Goal: Task Accomplishment & Management: Manage account settings

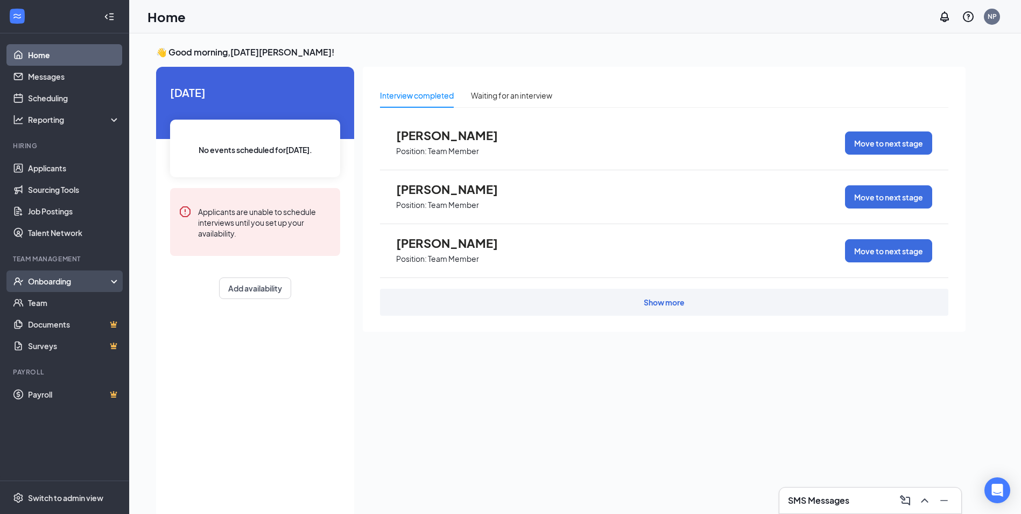
click at [74, 272] on div "Onboarding" at bounding box center [64, 281] width 129 height 22
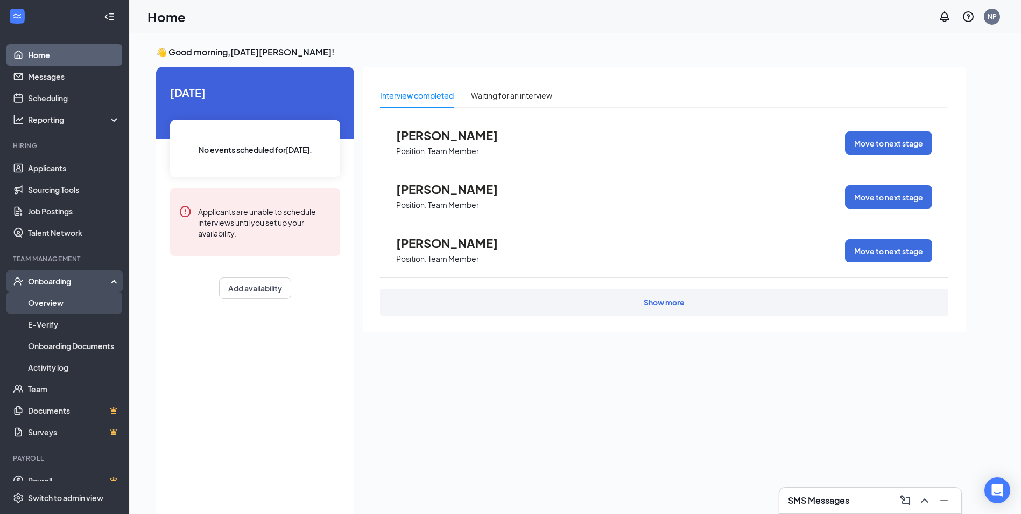
click at [72, 308] on link "Overview" at bounding box center [74, 303] width 92 height 22
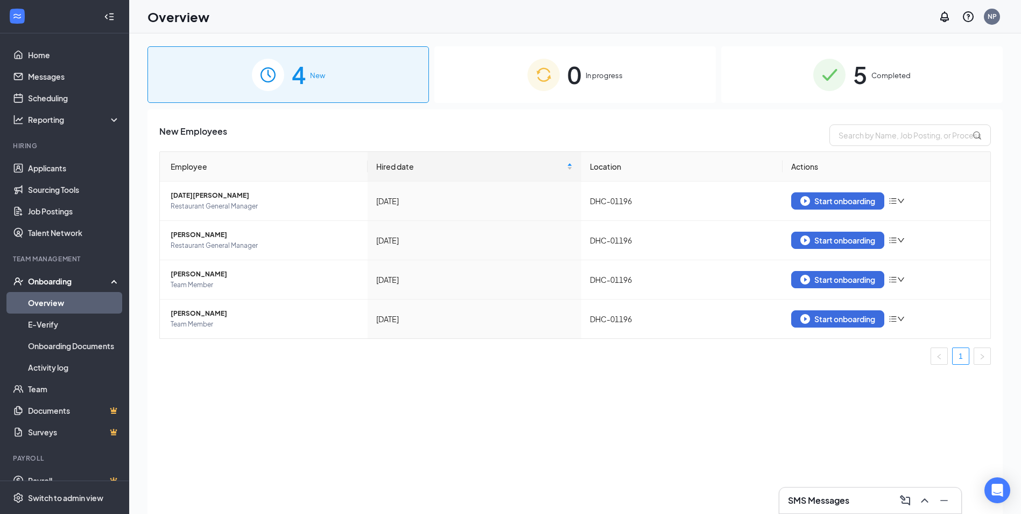
click at [820, 83] on img at bounding box center [829, 75] width 32 height 32
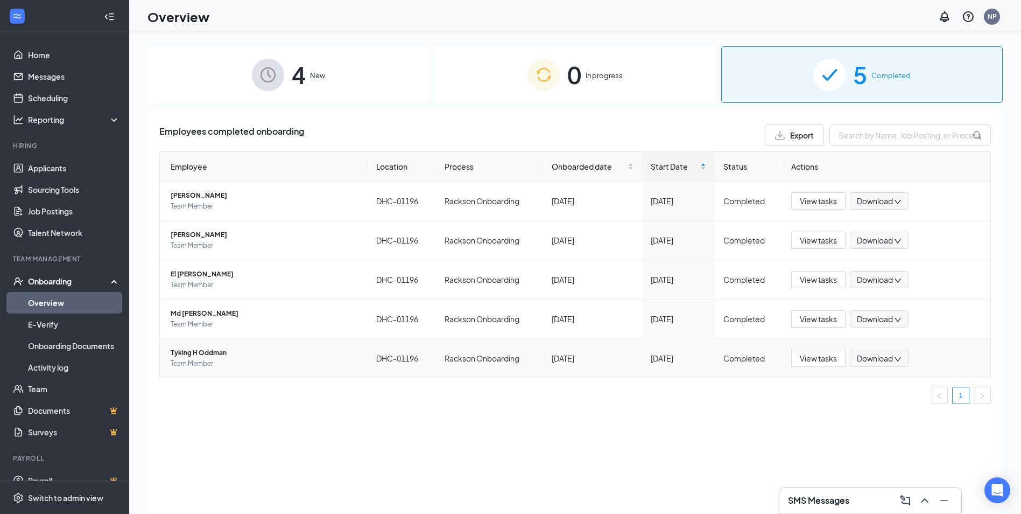
click at [258, 356] on span "Tyking H Oddman" at bounding box center [265, 352] width 188 height 11
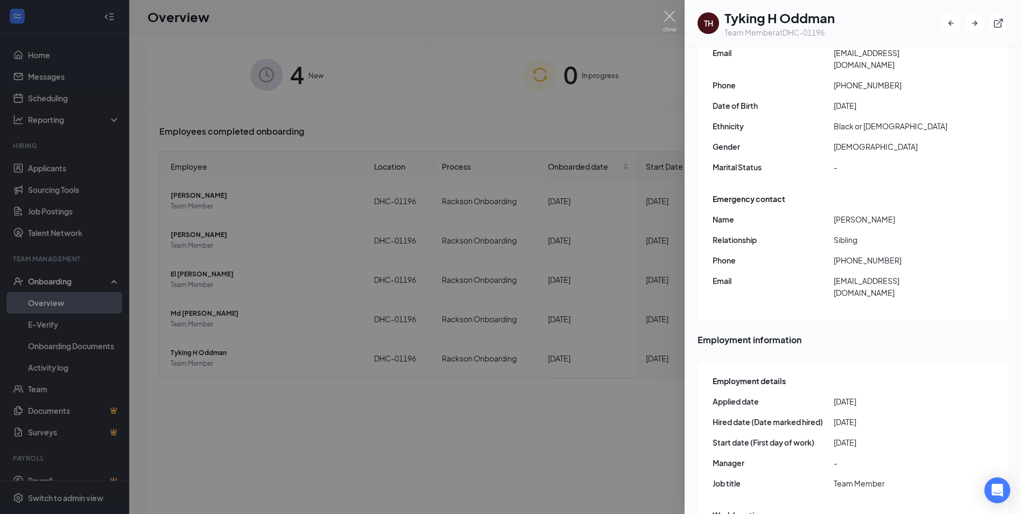
scroll to position [121, 0]
click at [879, 143] on div "Basic information Legal Name [PERSON_NAME] Email [EMAIL_ADDRESS][DOMAIN_NAME] P…" at bounding box center [854, 93] width 282 height 178
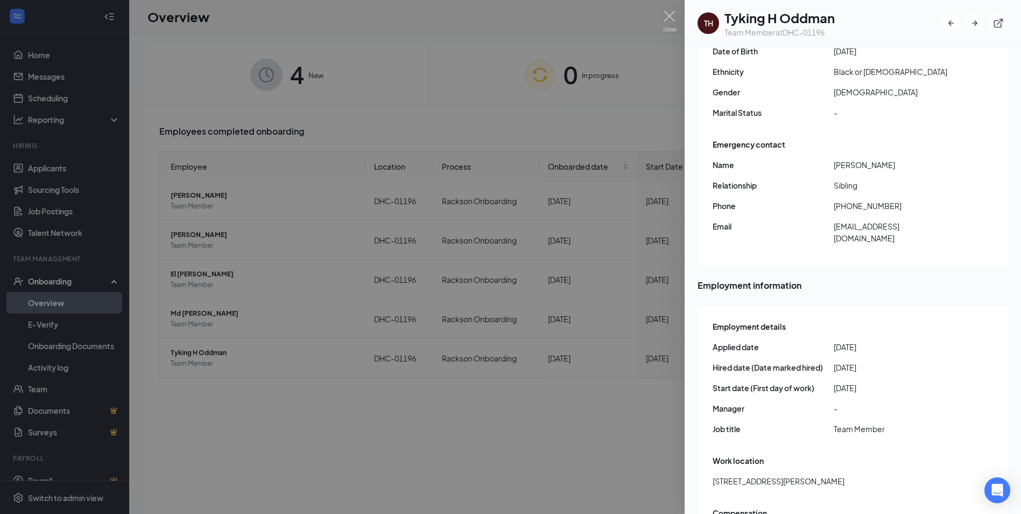
scroll to position [228, 0]
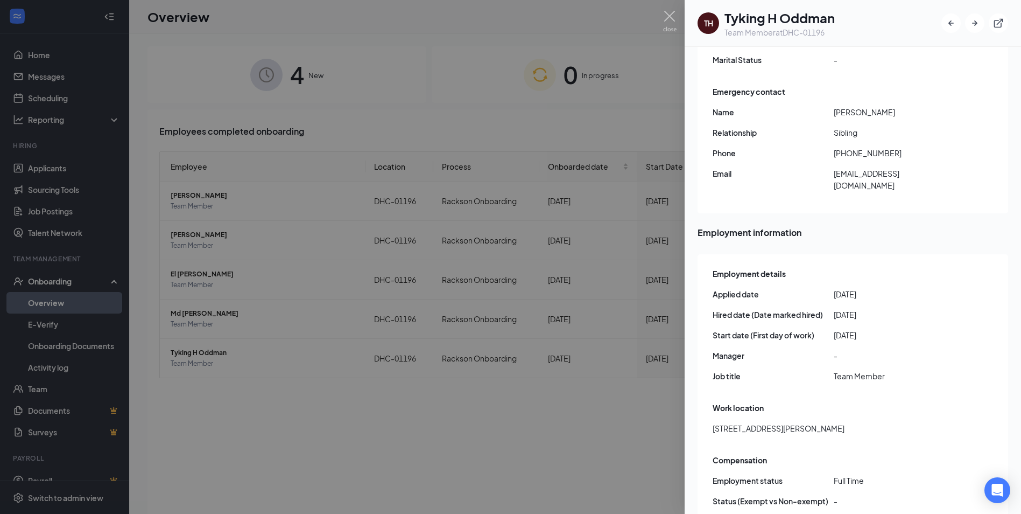
click at [849, 474] on span "Full Time" at bounding box center [894, 480] width 121 height 12
click at [824, 425] on div "Employment details Applied date [DATE] Hired date (Date marked hired) [DATE] St…" at bounding box center [853, 391] width 311 height 275
click at [827, 431] on div "Employment details Applied date [DATE] Hired date (Date marked hired) [DATE] St…" at bounding box center [853, 391] width 311 height 275
click at [827, 454] on div "Compensation" at bounding box center [854, 460] width 282 height 12
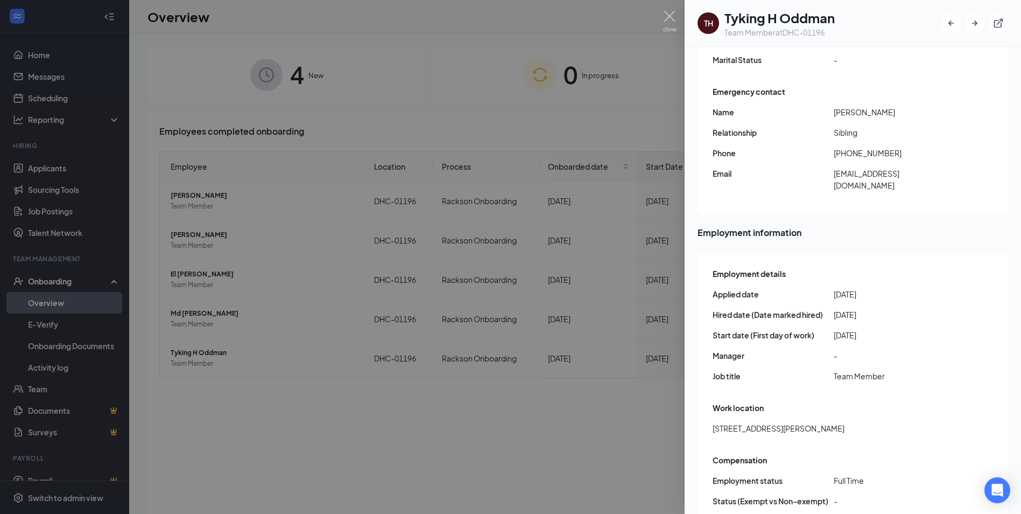
click at [621, 443] on div at bounding box center [510, 257] width 1021 height 514
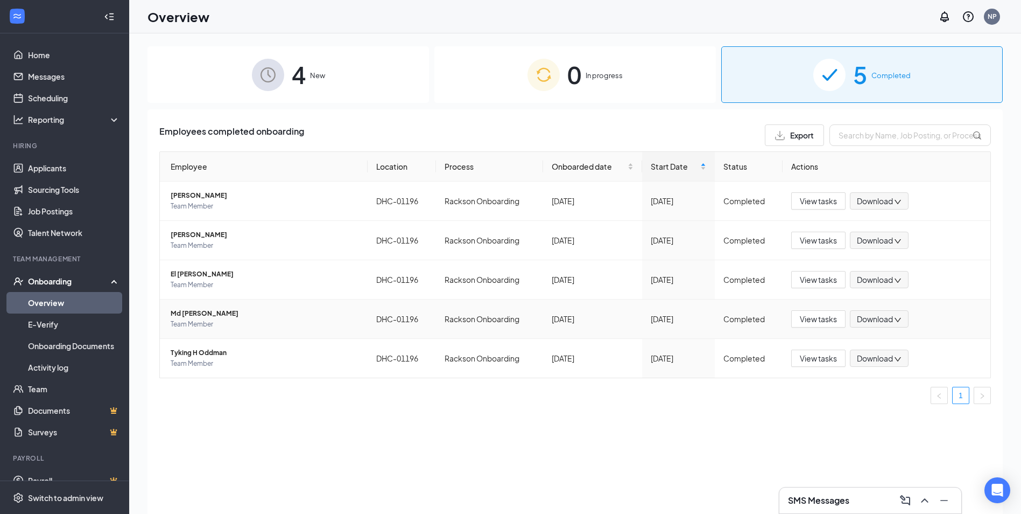
click at [209, 313] on span "Md [PERSON_NAME]" at bounding box center [265, 313] width 188 height 11
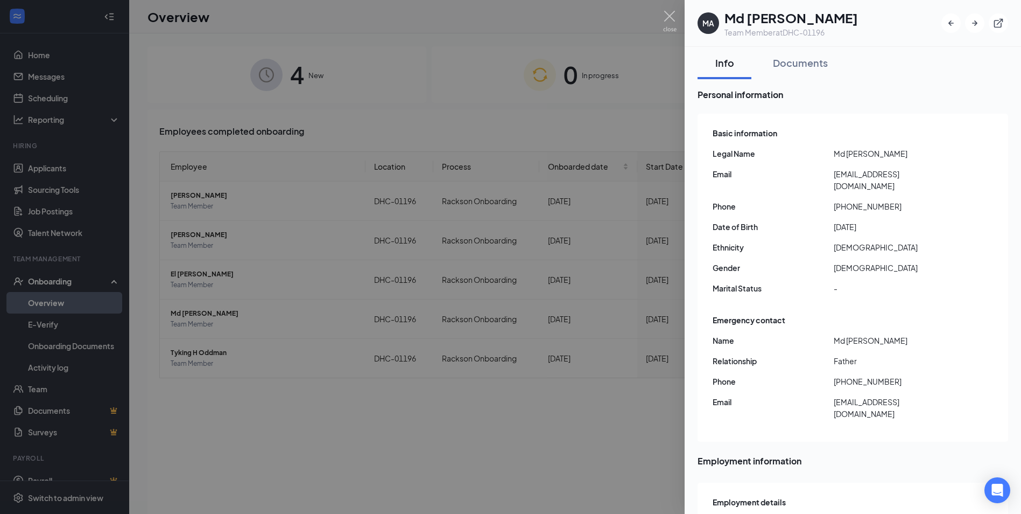
click at [476, 418] on div at bounding box center [510, 257] width 1021 height 514
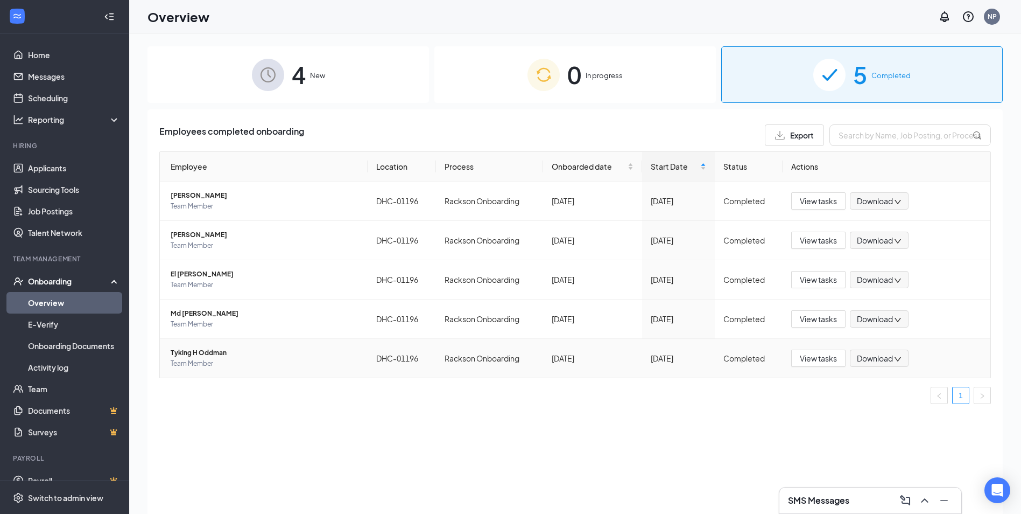
click at [222, 356] on span "Tyking H Oddman" at bounding box center [265, 352] width 188 height 11
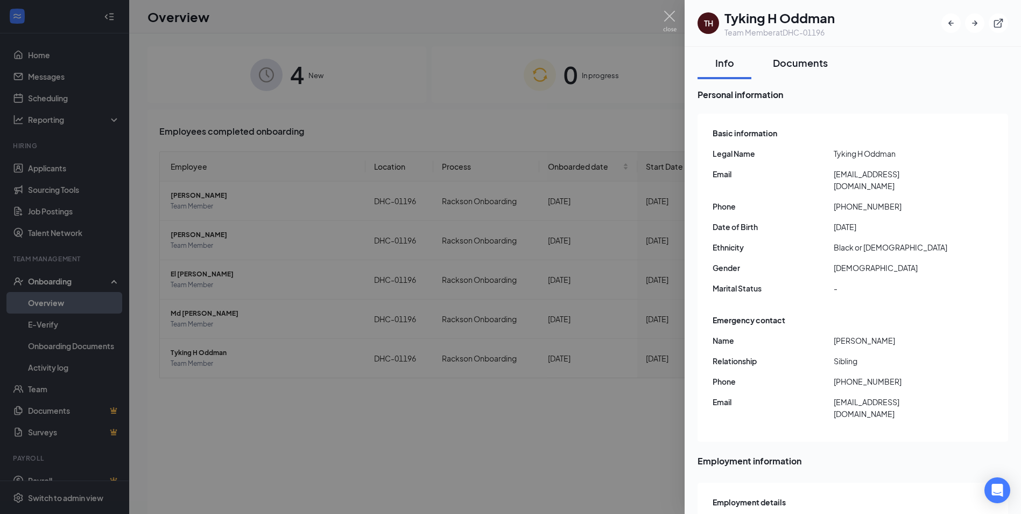
click at [770, 63] on button "Documents" at bounding box center [800, 63] width 76 height 32
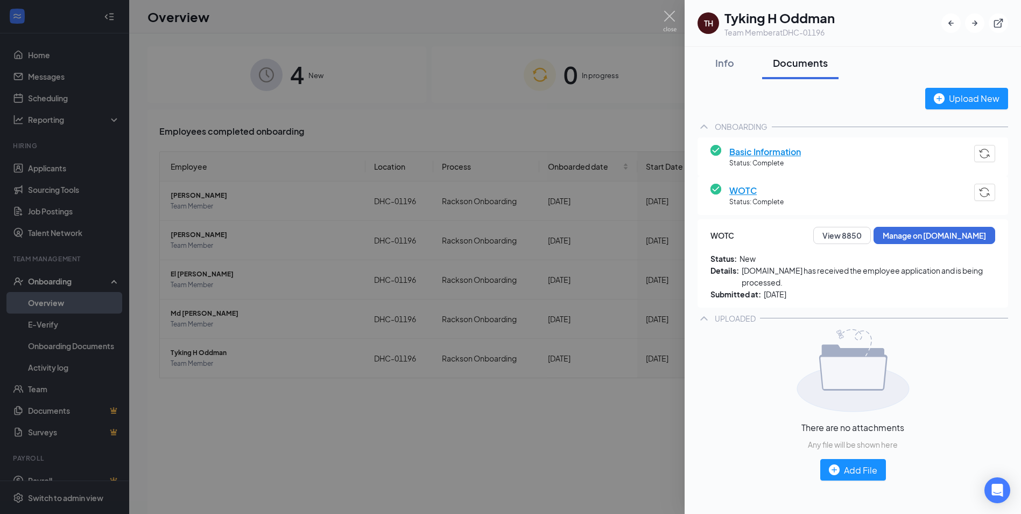
click at [599, 51] on div at bounding box center [510, 257] width 1021 height 514
